Goal: Task Accomplishment & Management: Manage account settings

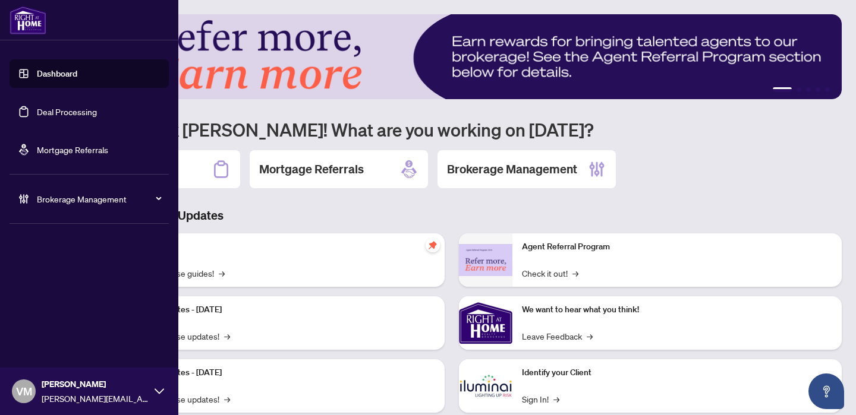
click at [59, 203] on span "Brokerage Management" at bounding box center [99, 199] width 124 height 13
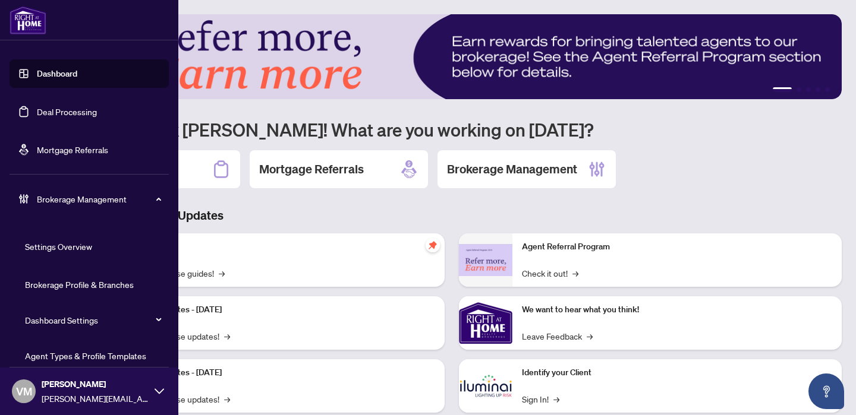
scroll to position [89, 0]
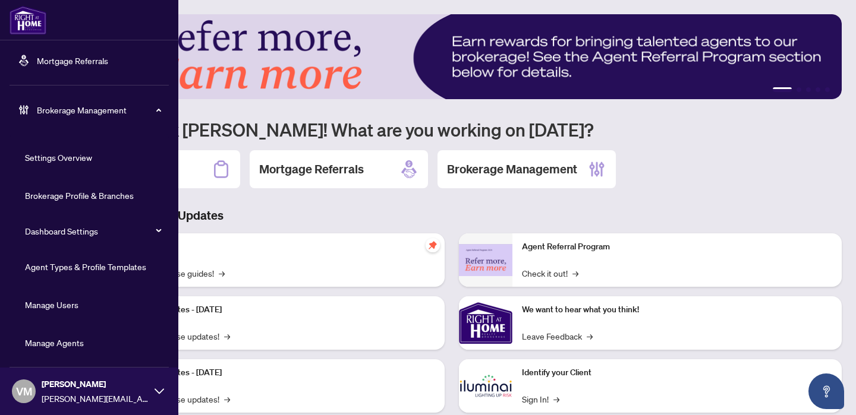
click at [46, 340] on link "Manage Agents" at bounding box center [54, 342] width 59 height 11
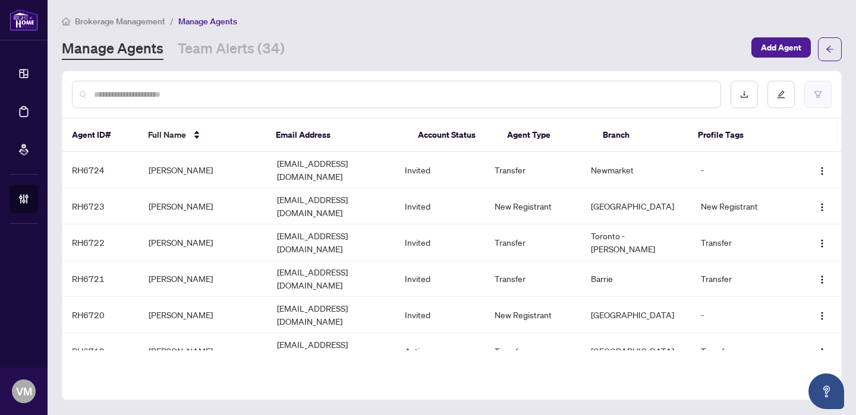
click at [816, 94] on icon "filter" at bounding box center [817, 94] width 7 height 7
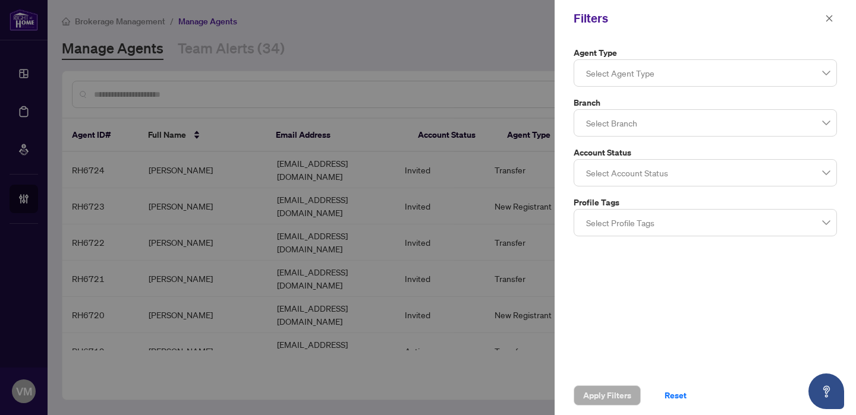
click at [366, 61] on div at bounding box center [428, 207] width 856 height 415
click at [825, 17] on icon "close" at bounding box center [829, 18] width 8 height 8
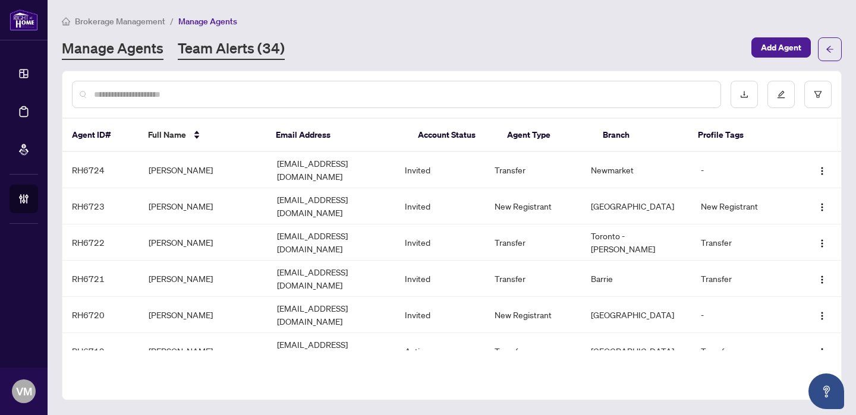
click at [251, 53] on link "Team Alerts (34)" at bounding box center [231, 49] width 107 height 21
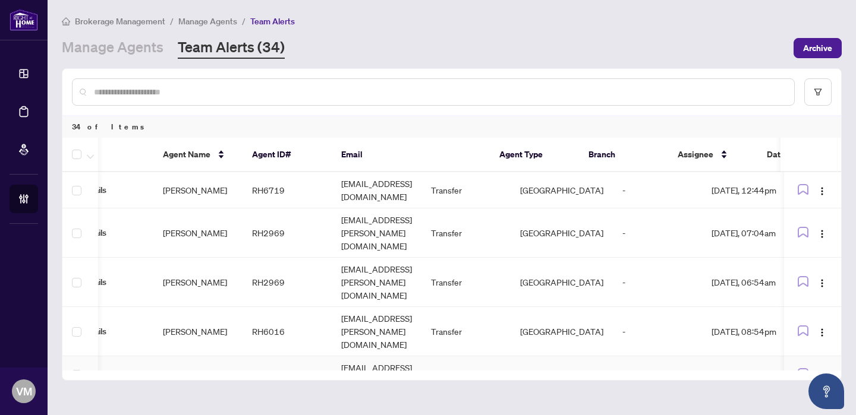
scroll to position [0, 177]
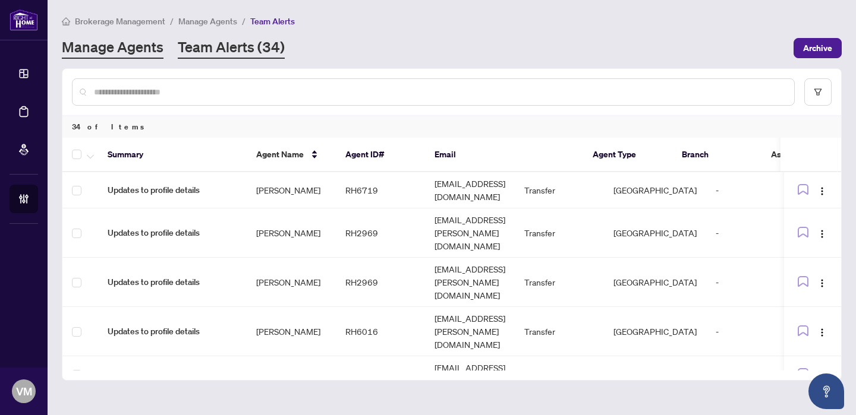
click at [121, 52] on link "Manage Agents" at bounding box center [113, 47] width 102 height 21
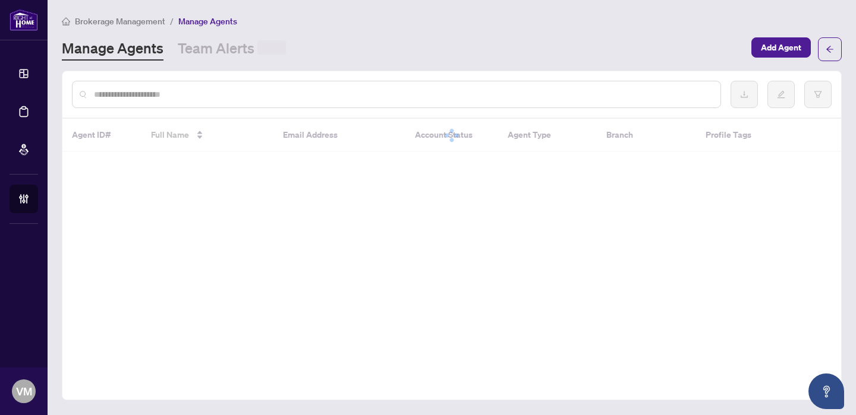
click at [166, 94] on input "text" at bounding box center [402, 94] width 617 height 13
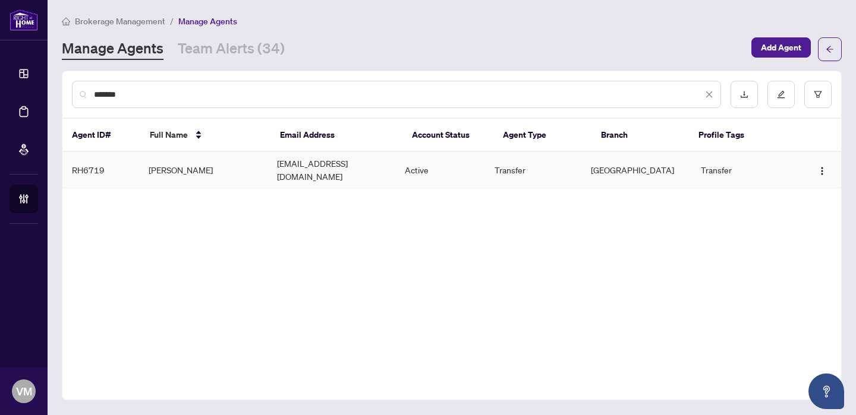
type input "******"
click at [185, 162] on td "[PERSON_NAME]" at bounding box center [203, 170] width 128 height 36
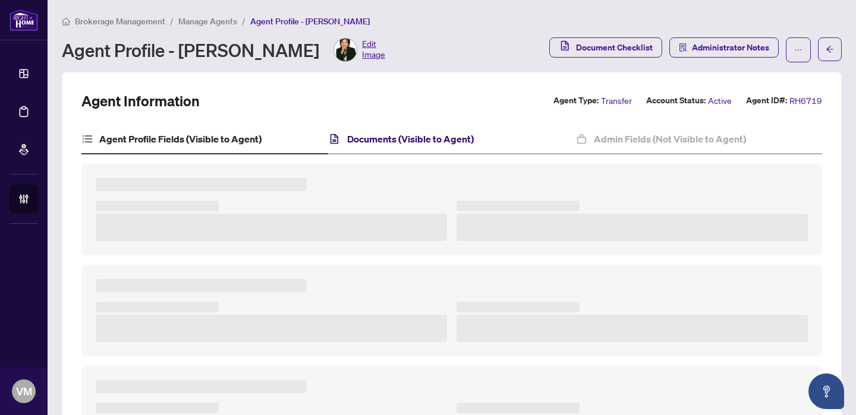
click at [374, 137] on h4 "Documents (Visible to Agent)" at bounding box center [410, 139] width 127 height 14
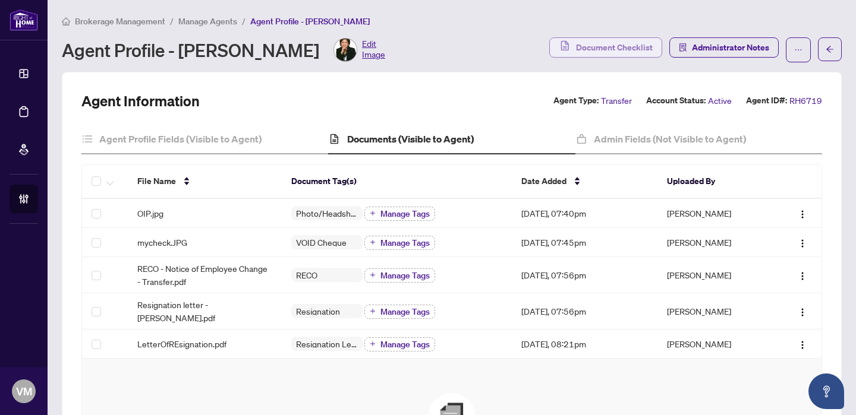
click at [602, 50] on span "Document Checklist" at bounding box center [614, 47] width 77 height 19
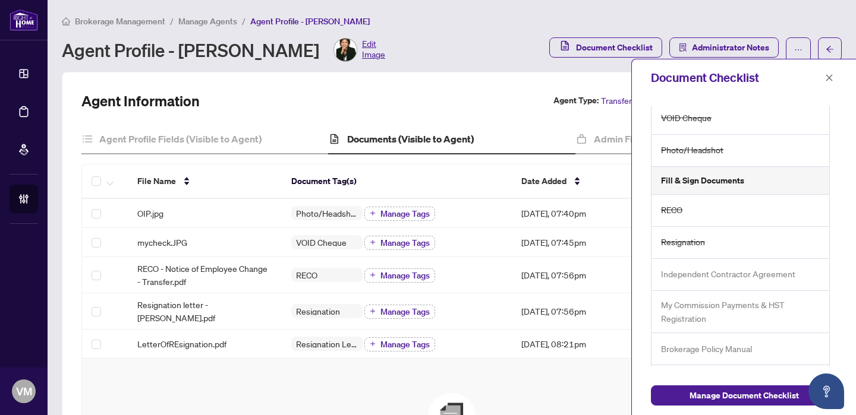
scroll to position [181, 0]
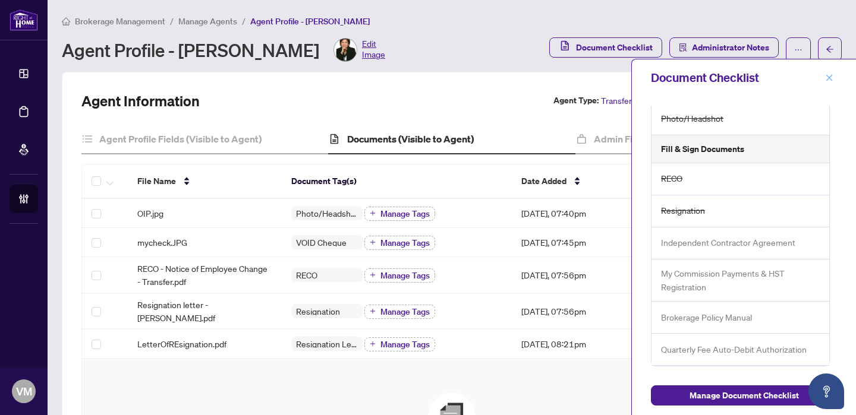
click at [828, 75] on icon "close" at bounding box center [829, 78] width 8 height 8
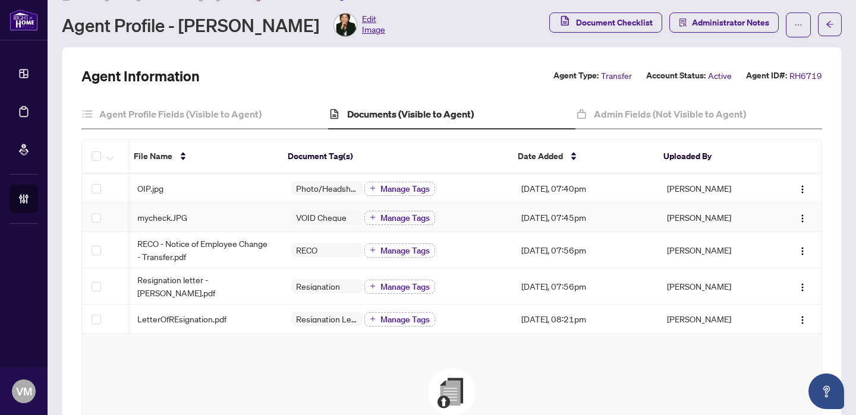
scroll to position [17, 0]
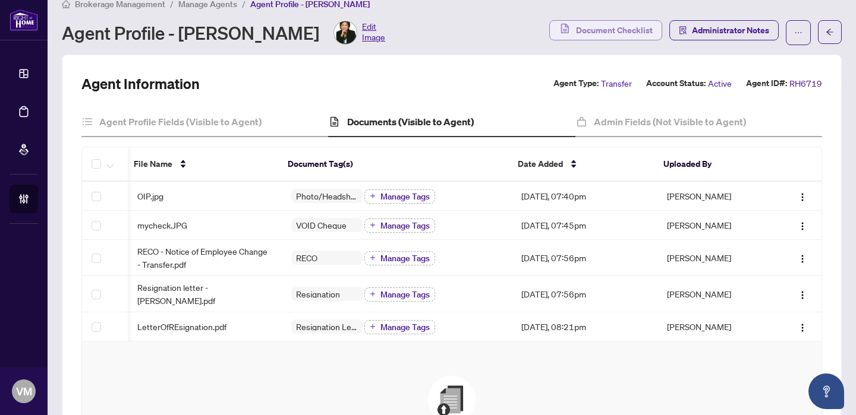
click at [620, 30] on span "Document Checklist" at bounding box center [614, 30] width 77 height 19
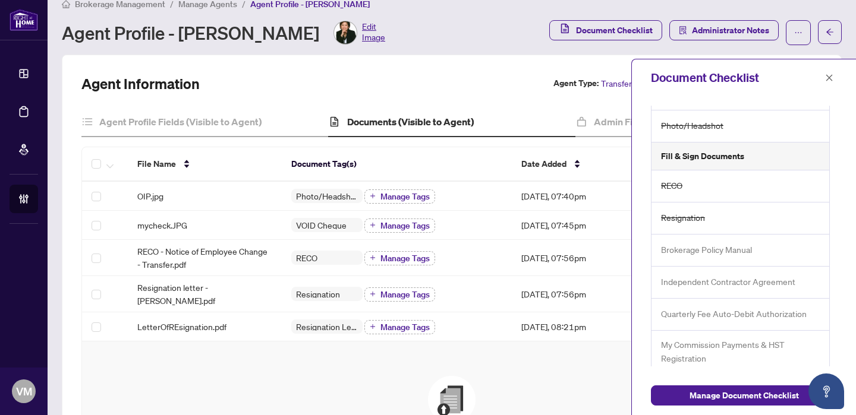
scroll to position [181, 0]
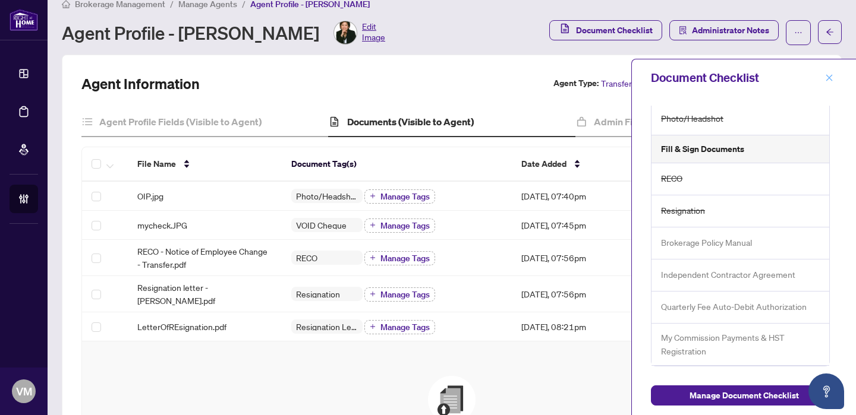
click at [829, 78] on icon "close" at bounding box center [829, 78] width 8 height 8
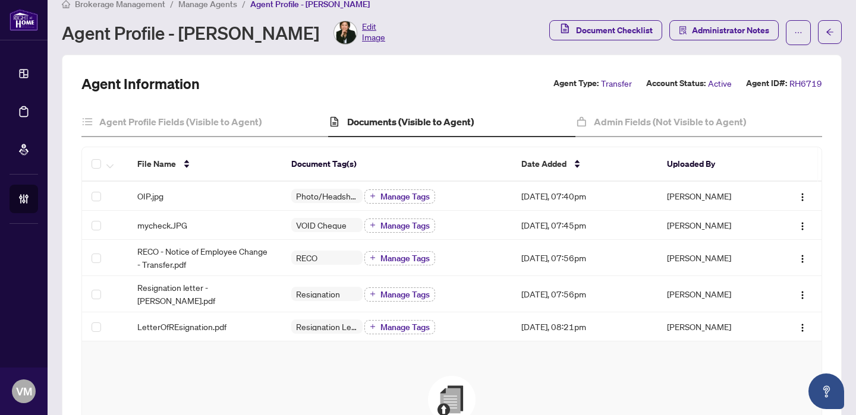
scroll to position [0, 0]
click at [629, 28] on span "Document Checklist" at bounding box center [614, 30] width 77 height 19
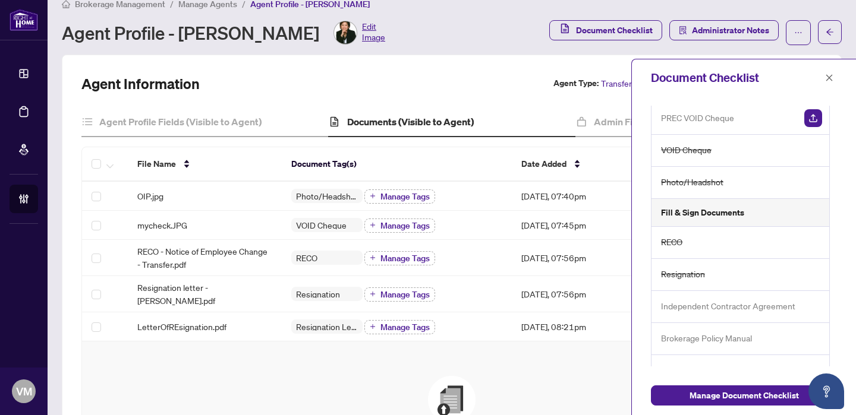
scroll to position [181, 0]
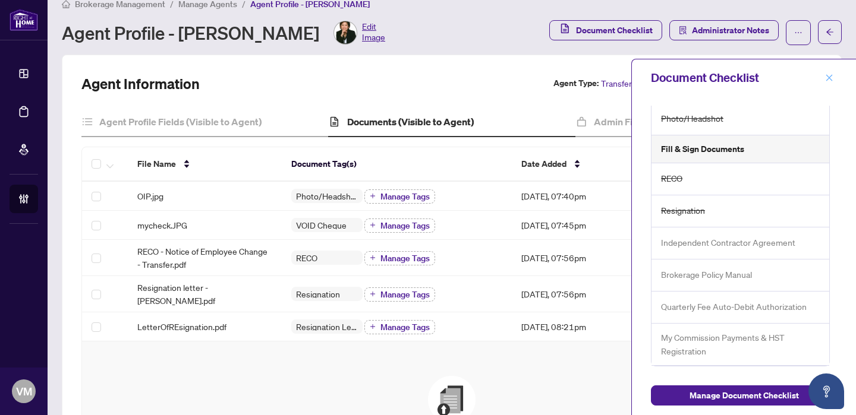
click at [832, 78] on button "button" at bounding box center [828, 78] width 15 height 14
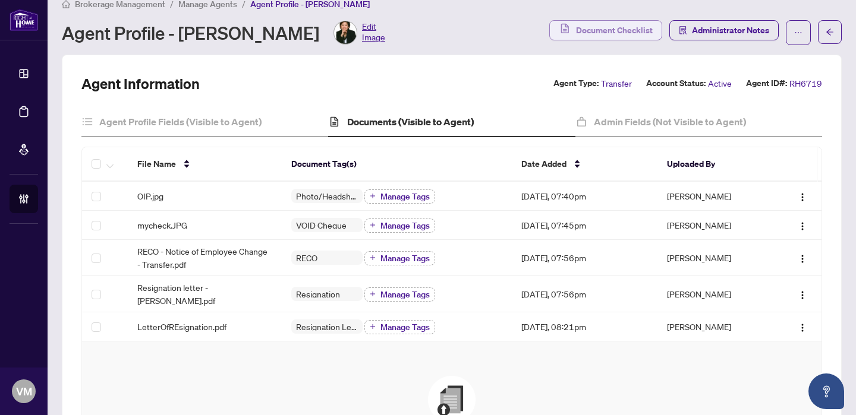
click at [625, 33] on span "Document Checklist" at bounding box center [614, 30] width 77 height 19
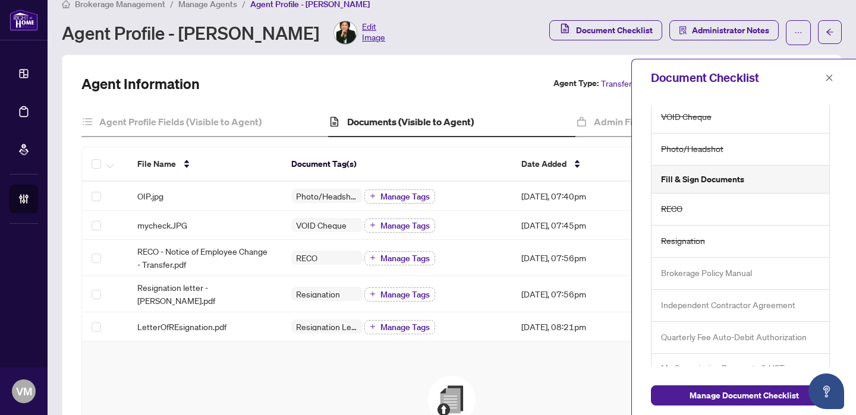
scroll to position [181, 0]
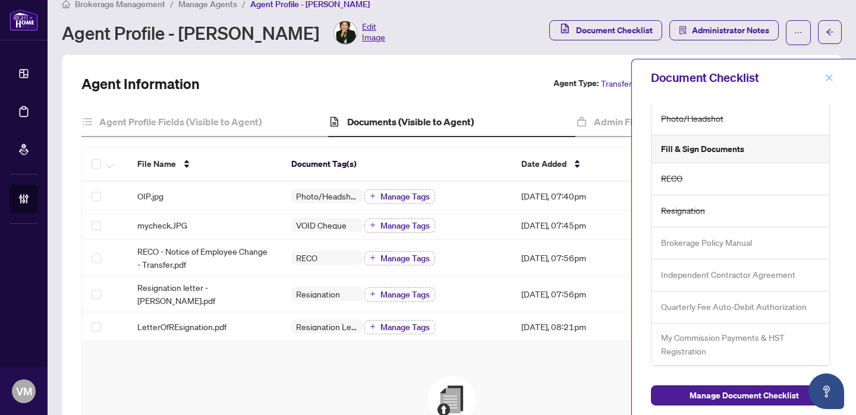
click at [826, 77] on icon "close" at bounding box center [829, 78] width 8 height 8
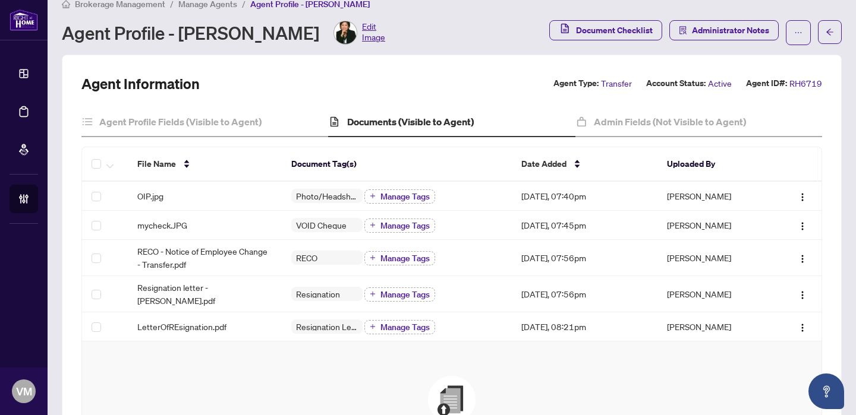
scroll to position [0, 0]
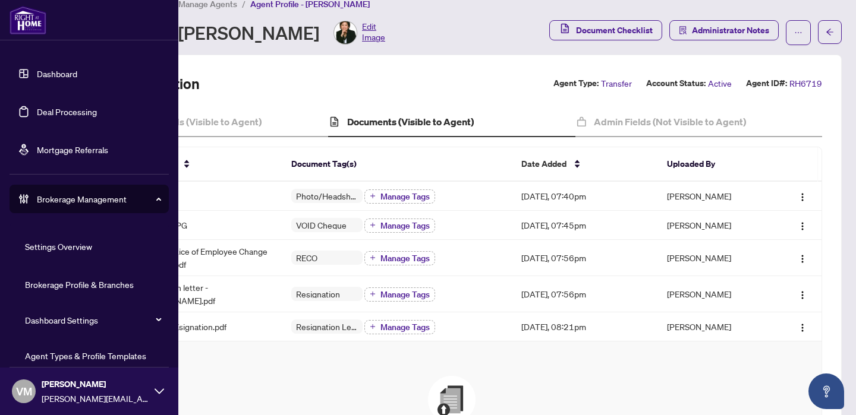
click at [15, 23] on img at bounding box center [28, 20] width 37 height 29
